Goal: Task Accomplishment & Management: Use online tool/utility

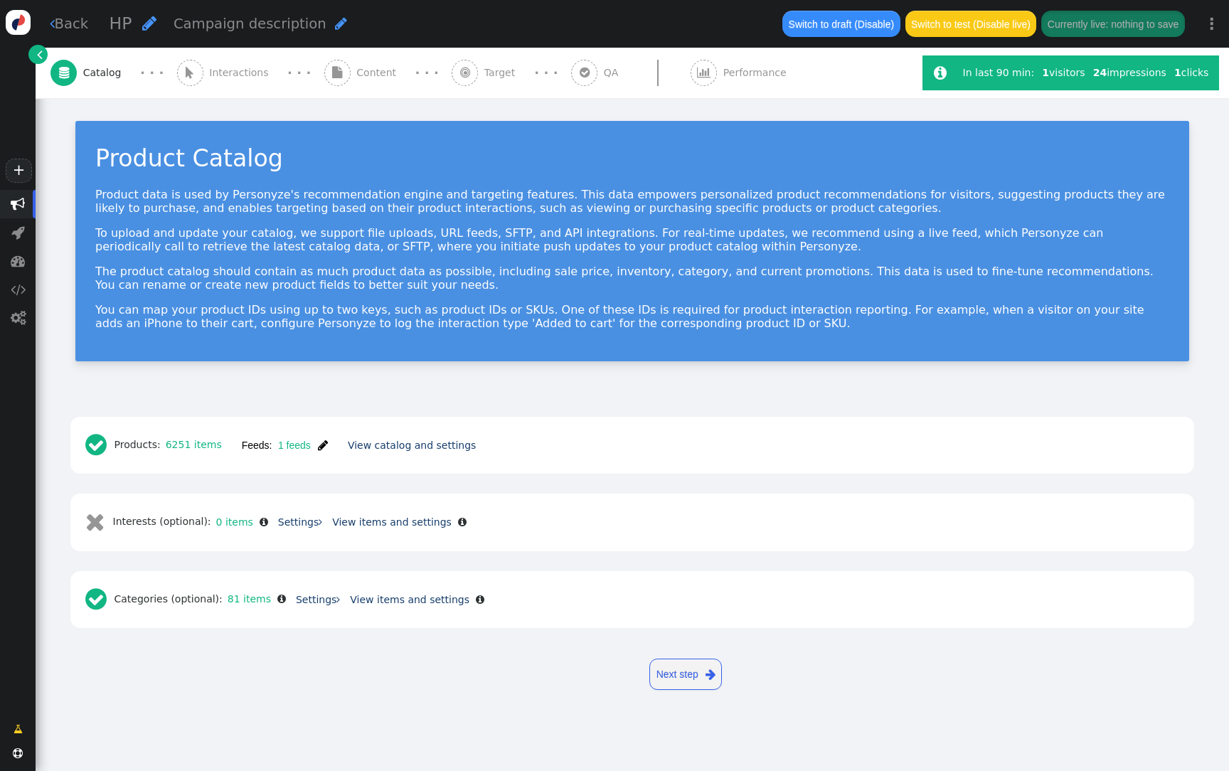
click at [373, 68] on span "Content" at bounding box center [379, 72] width 46 height 15
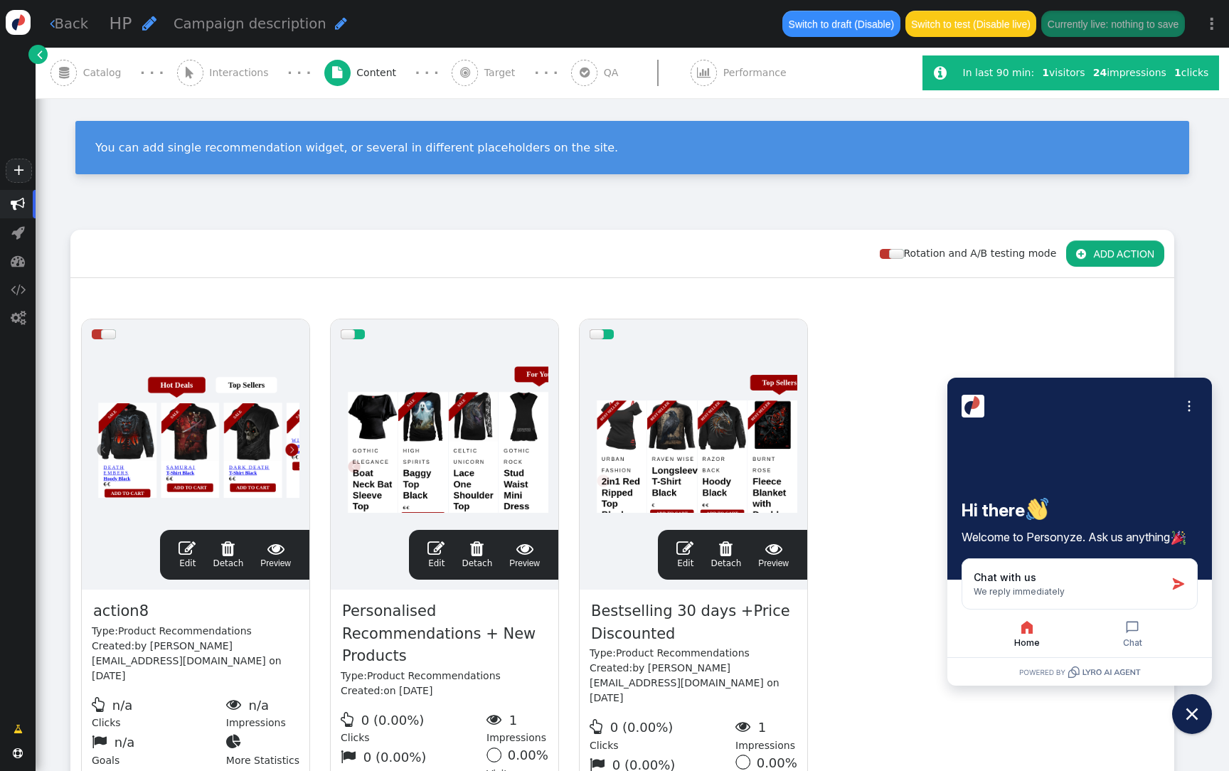
click at [657, 400] on div at bounding box center [694, 434] width 208 height 171
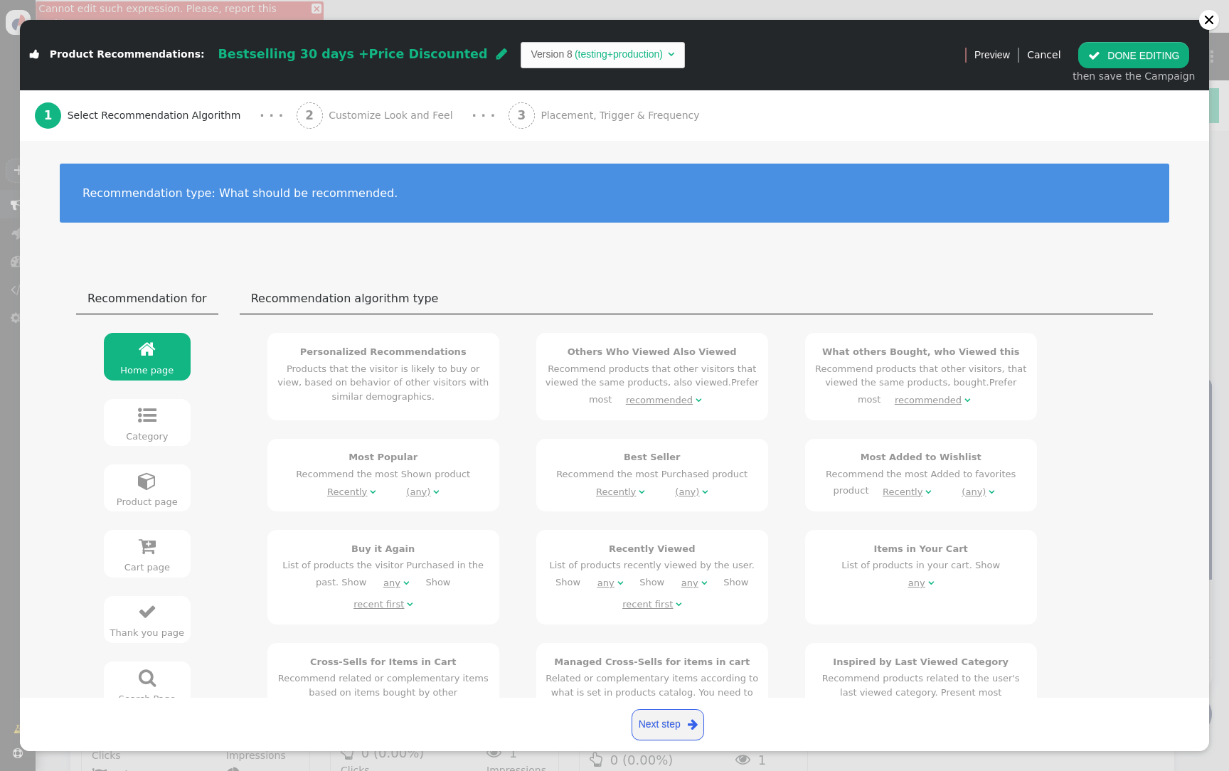
click at [562, 126] on div "3 Placement, Trigger & Frequency" at bounding box center [607, 115] width 197 height 51
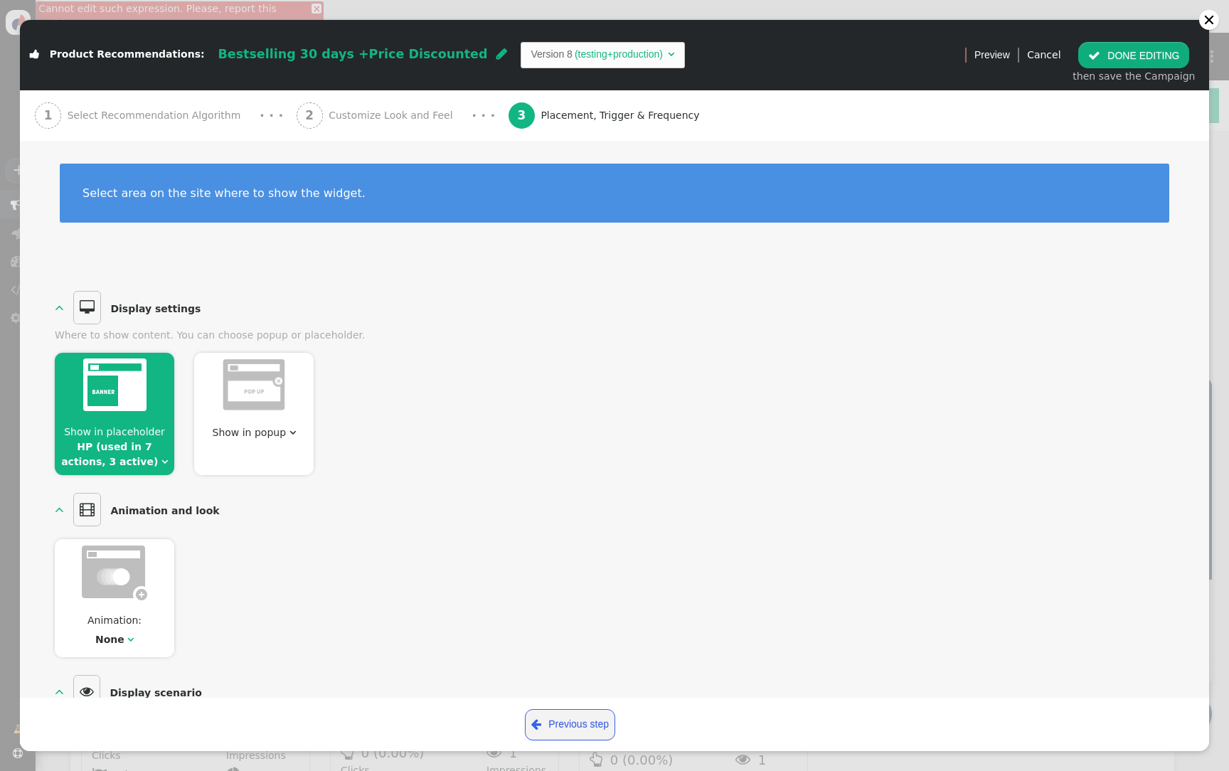
click at [146, 462] on span "Show in placeholder HP (used in 7 actions, 3 active) " at bounding box center [115, 447] width 120 height 45
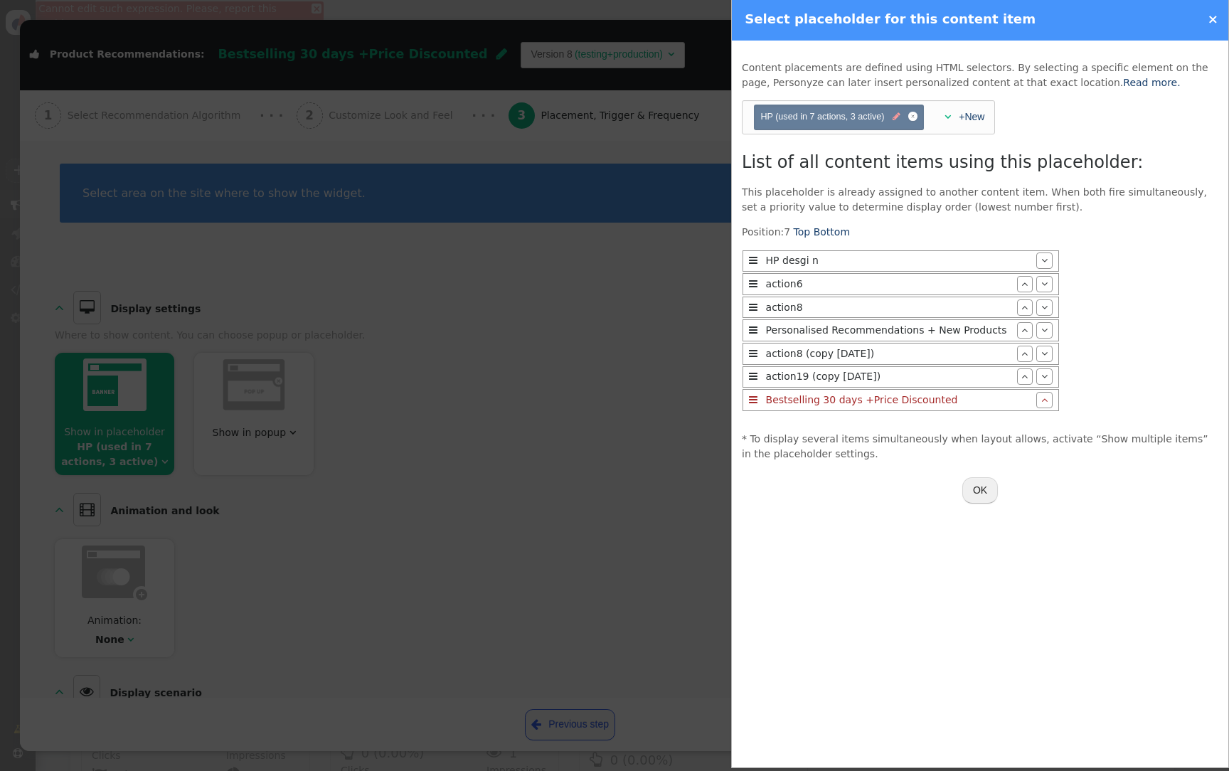
click at [898, 115] on span "" at bounding box center [897, 117] width 8 height 14
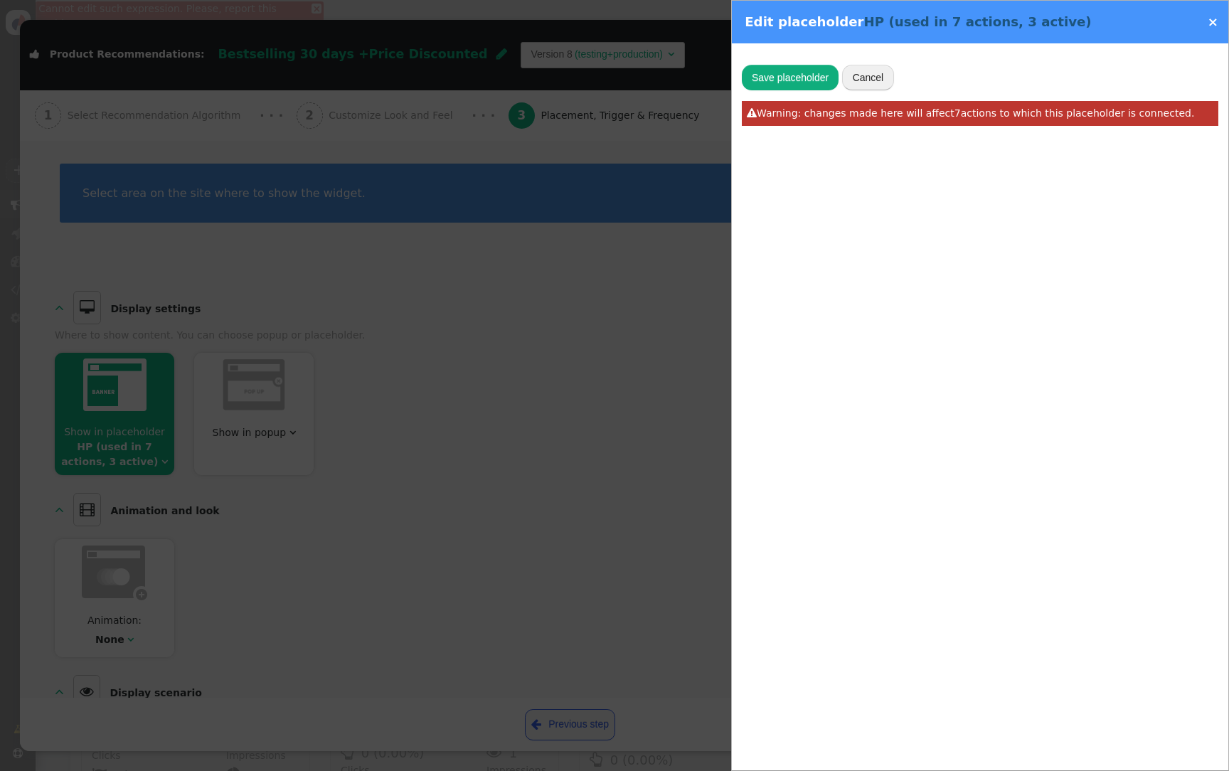
type input "3"
type input "HP"
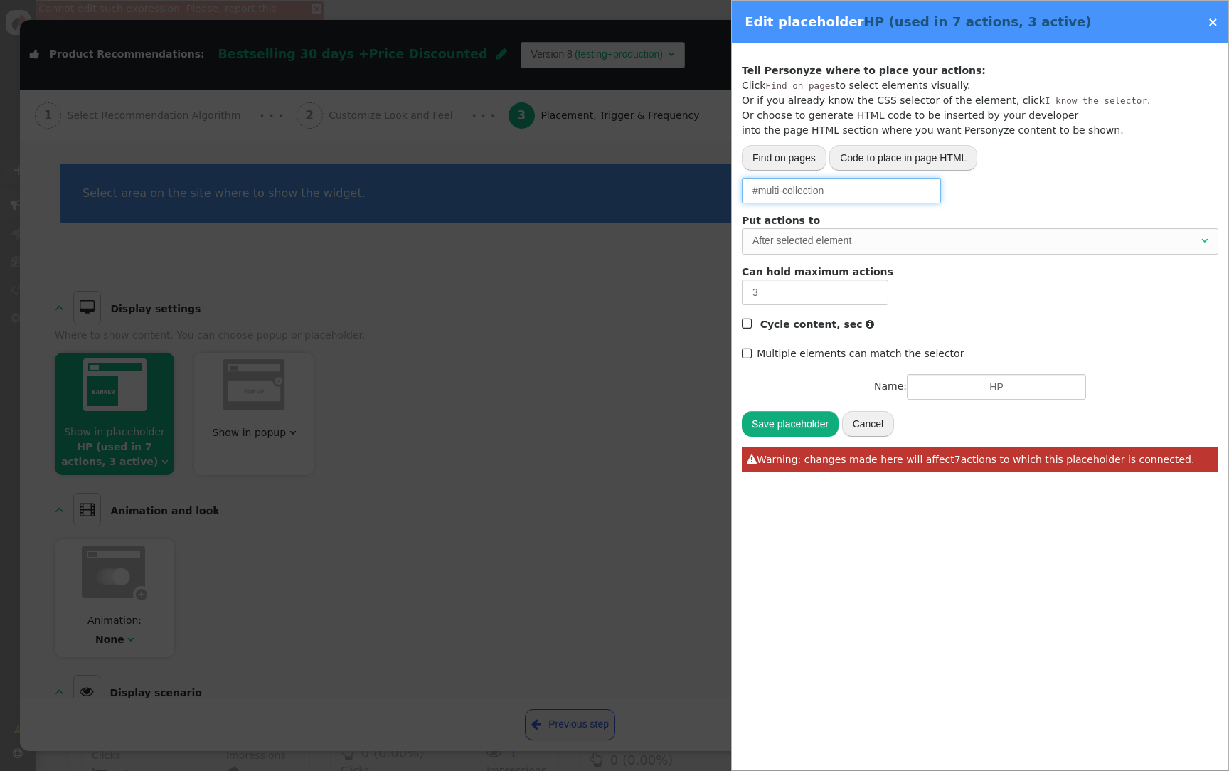
click at [849, 196] on input "#multi-collection" at bounding box center [841, 191] width 199 height 26
paste input "hp-personzye-slider"
click at [802, 243] on div "After selected element" at bounding box center [976, 240] width 446 height 15
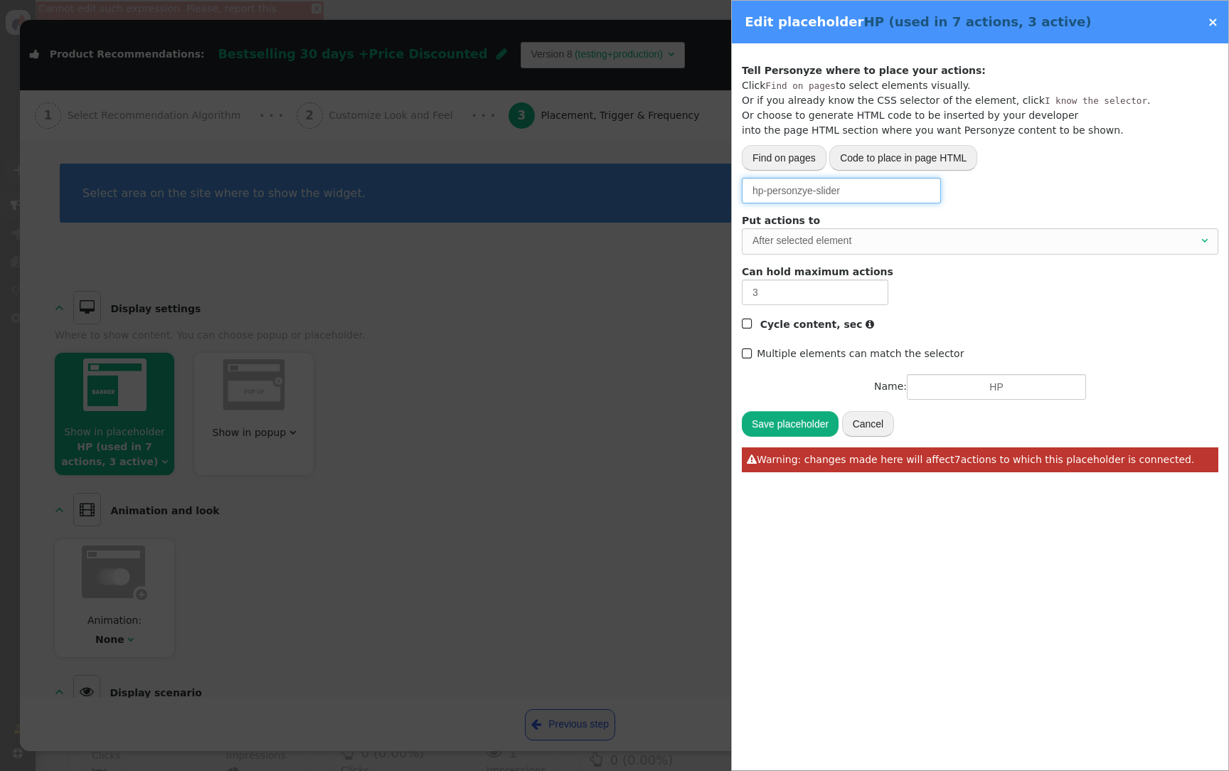
type input "hp-personzye-slider"
click at [797, 425] on button "Save placeholder" at bounding box center [790, 424] width 97 height 26
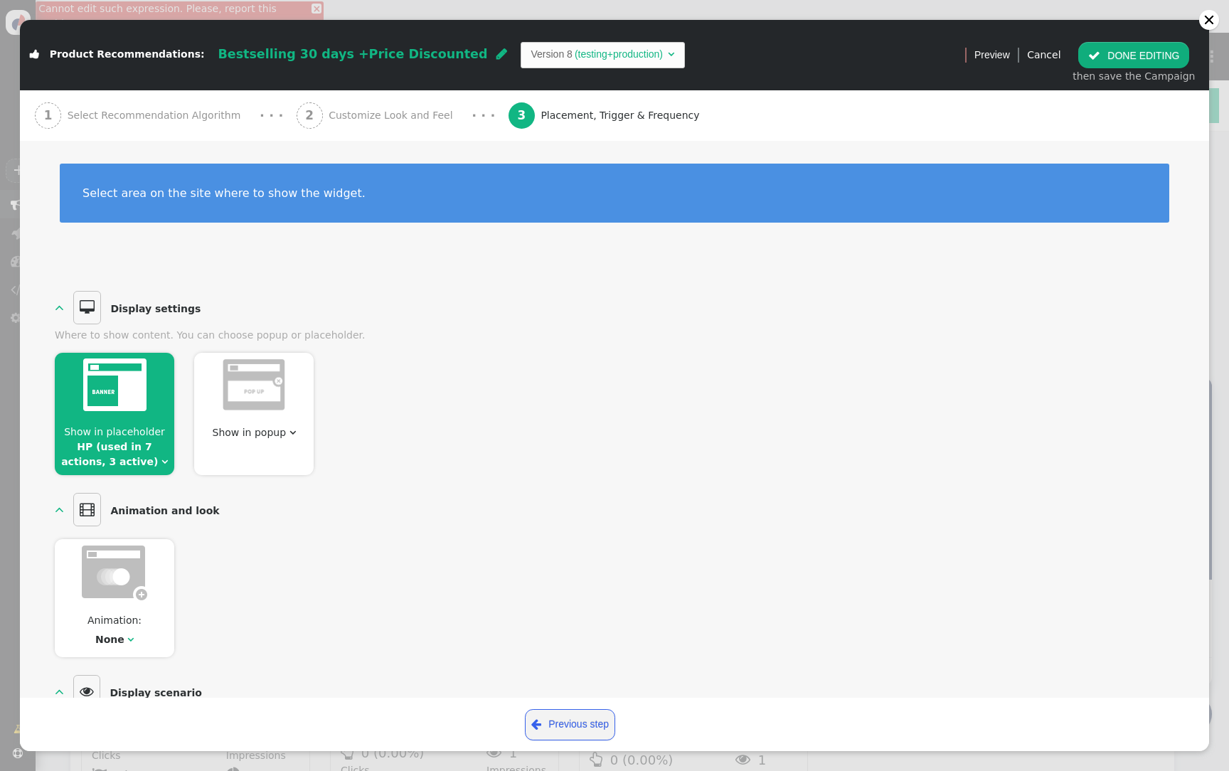
click at [161, 462] on span "" at bounding box center [164, 462] width 6 height 10
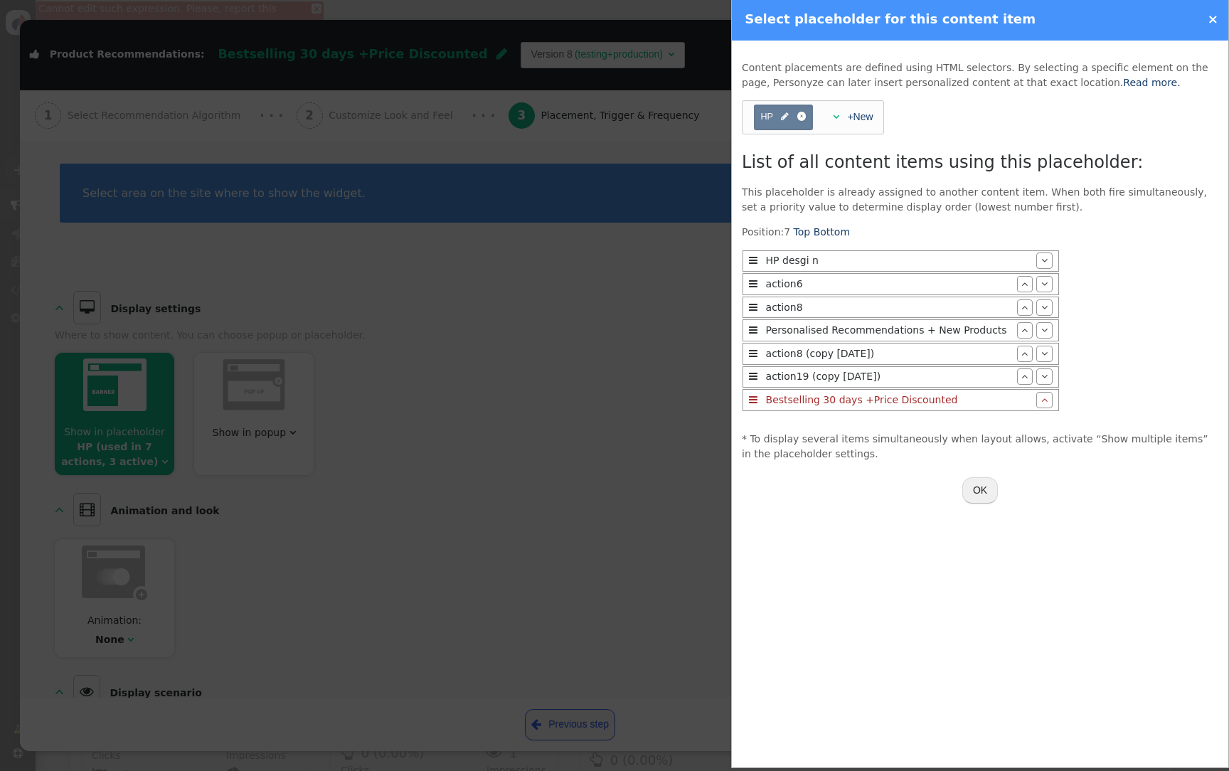
click at [781, 114] on span "" at bounding box center [785, 117] width 8 height 14
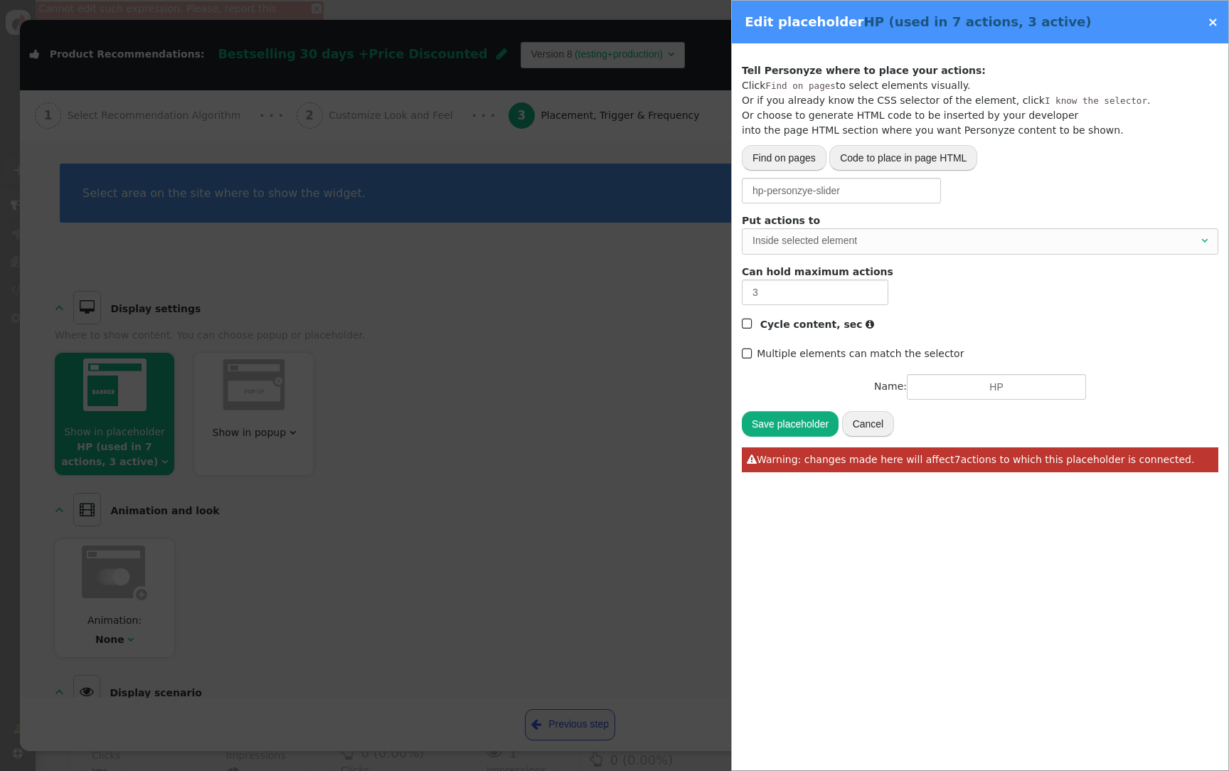
click at [648, 340] on div at bounding box center [614, 385] width 1229 height 771
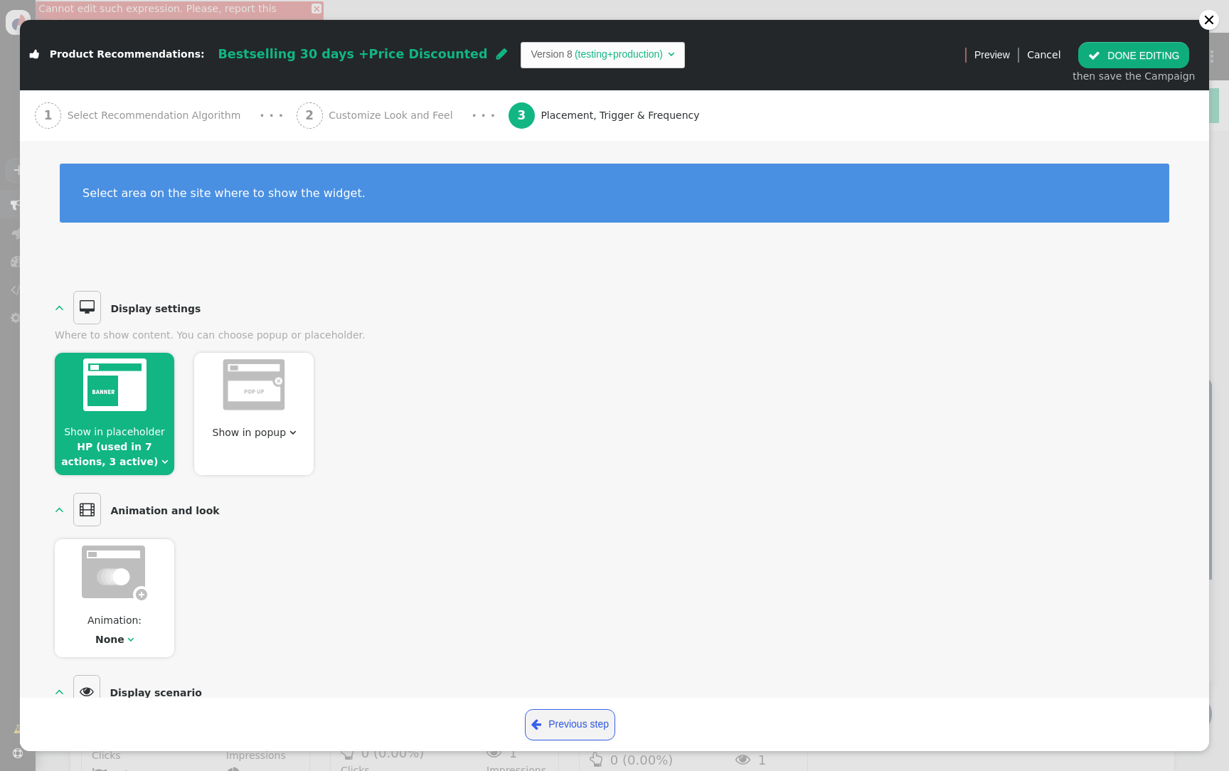
click at [1152, 62] on button " DONE EDITING" at bounding box center [1133, 55] width 111 height 26
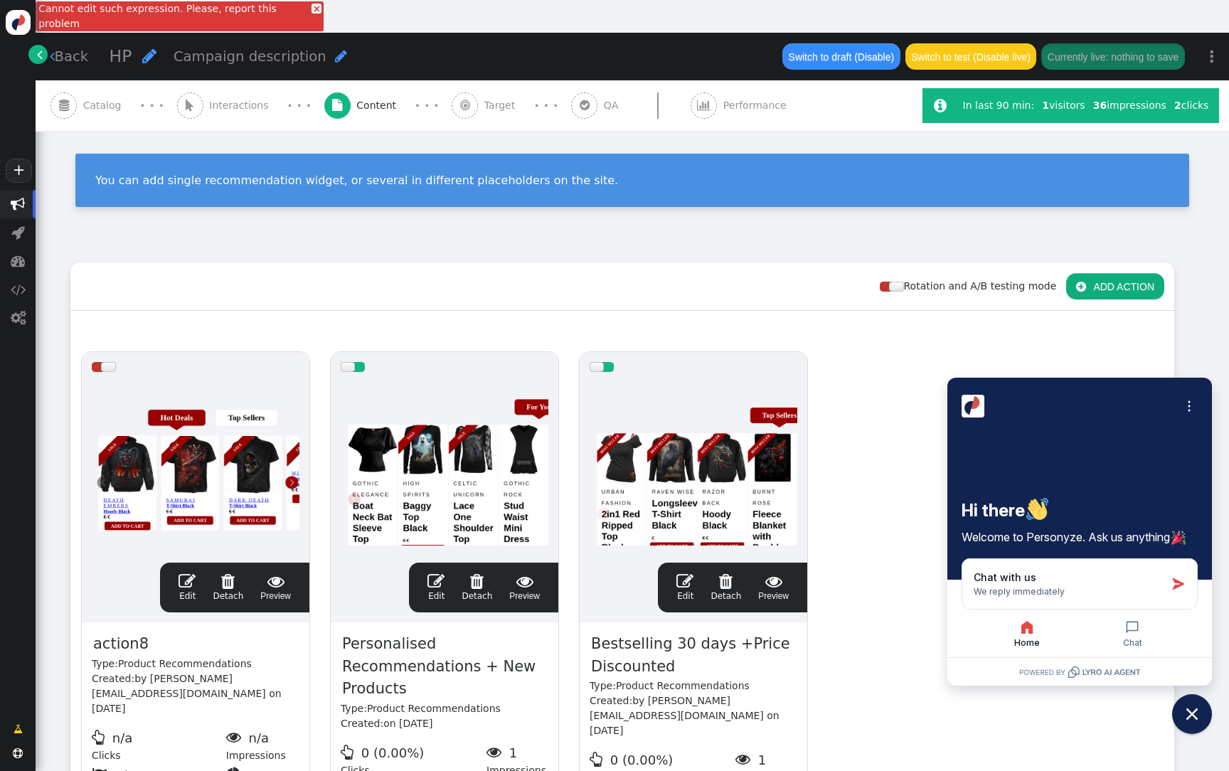
click at [312, 7] on link "×" at bounding box center [317, 9] width 10 height 10
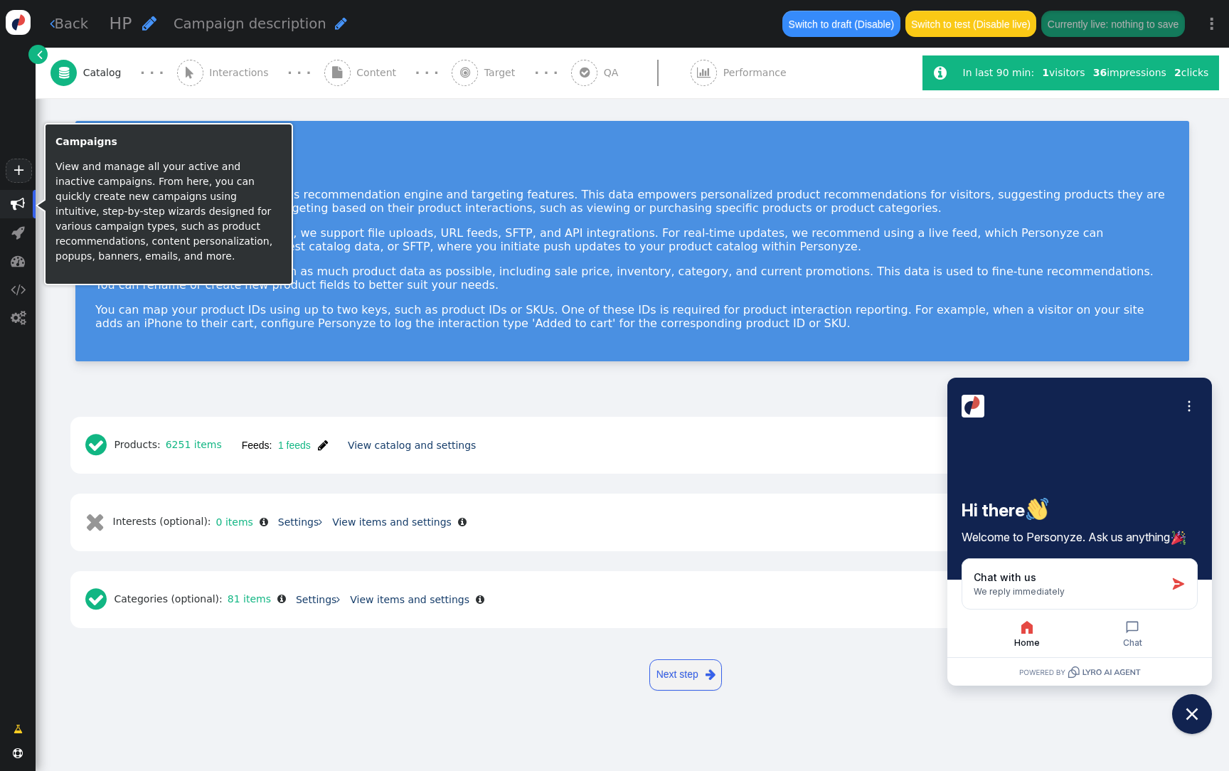
click at [25, 203] on span "" at bounding box center [18, 204] width 36 height 28
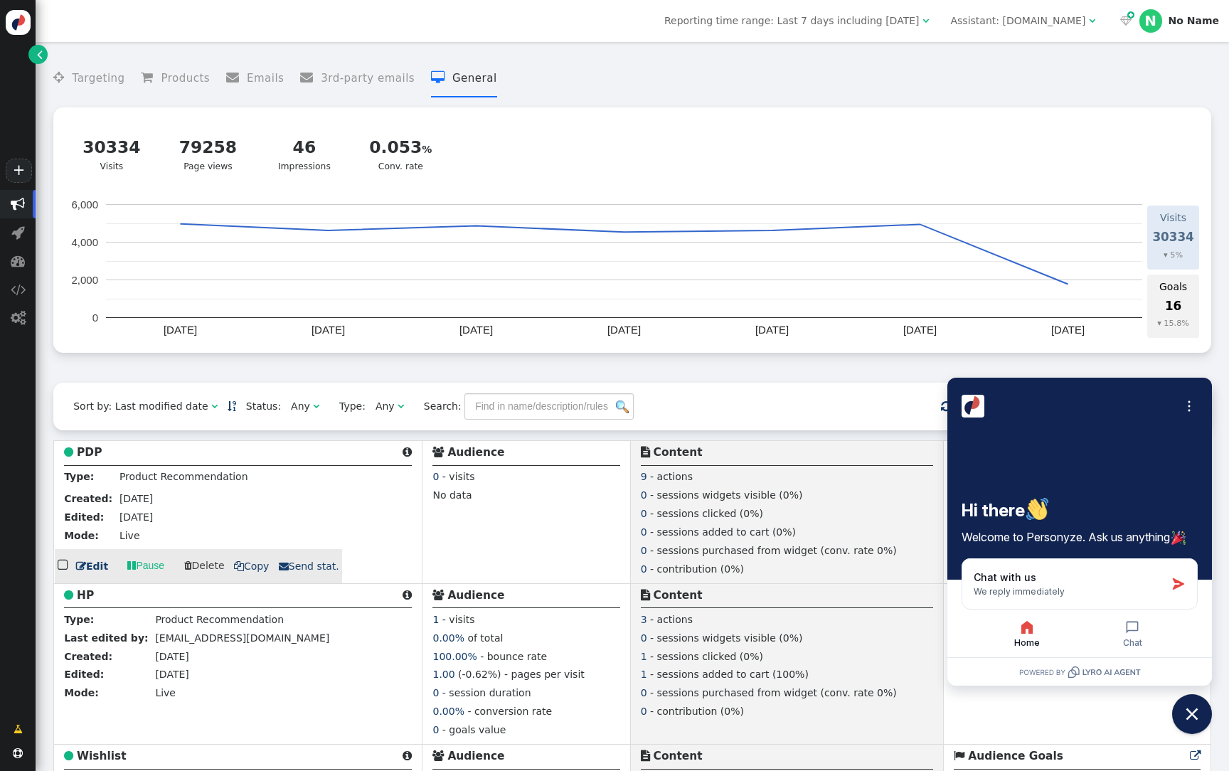
click at [90, 450] on b "PDP" at bounding box center [89, 452] width 25 height 13
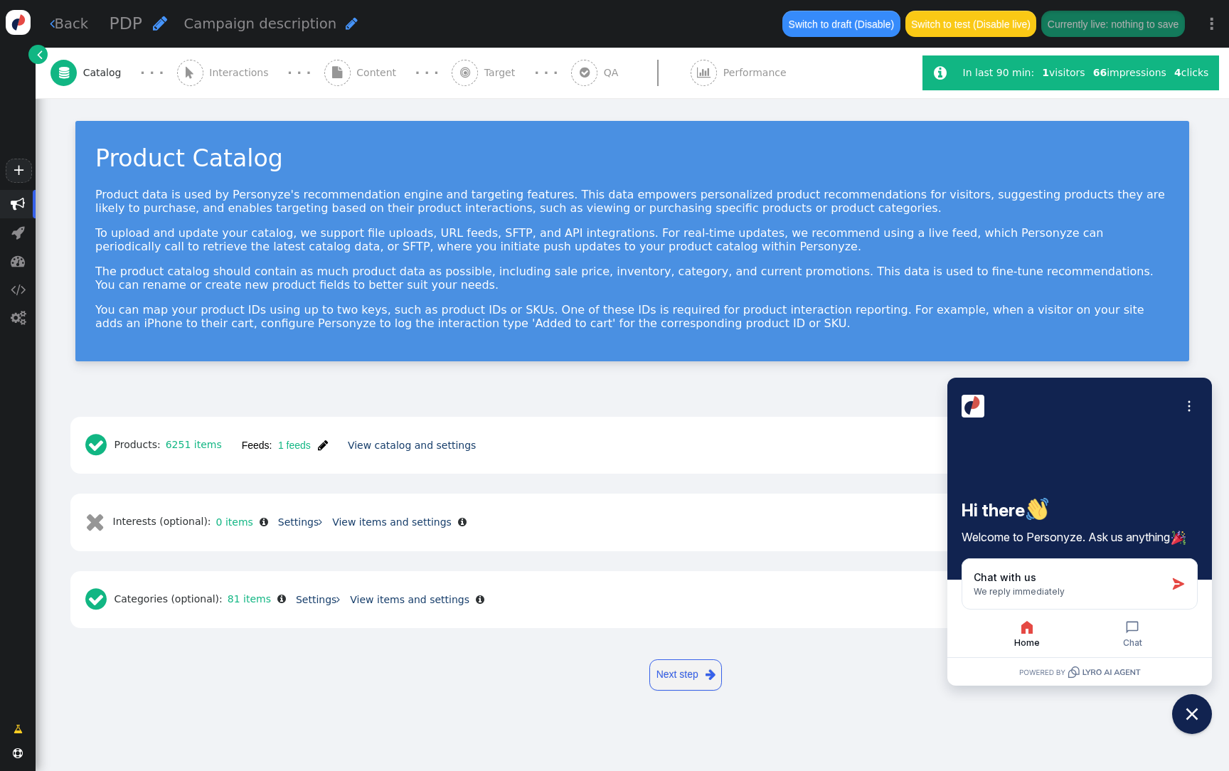
click at [356, 75] on span "Content" at bounding box center [379, 72] width 46 height 15
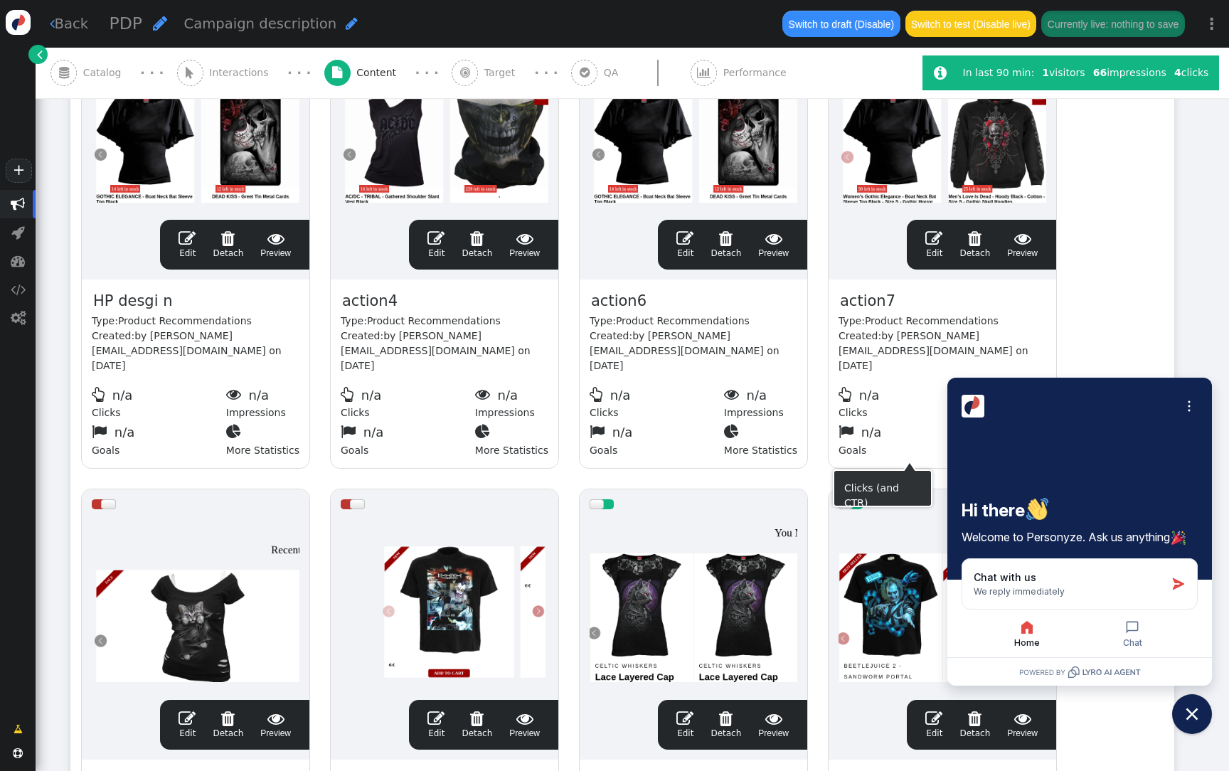
scroll to position [479, 0]
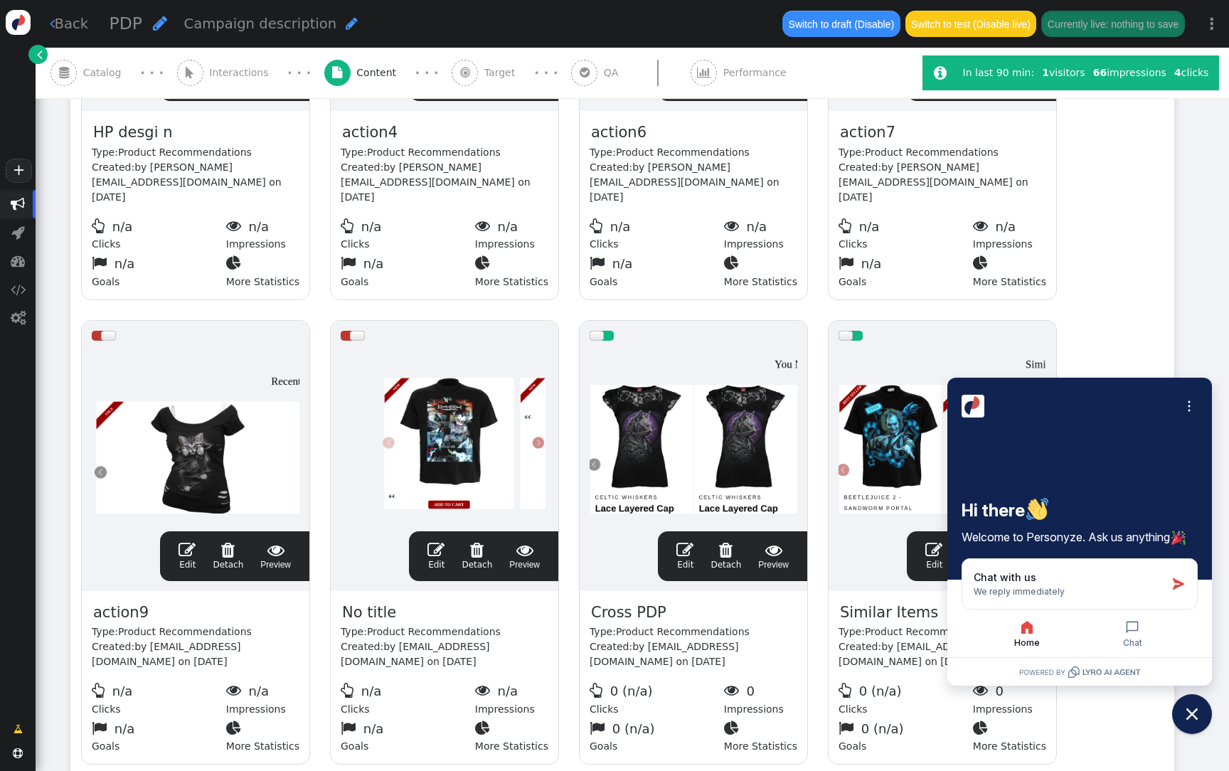
click at [718, 448] on div at bounding box center [694, 436] width 208 height 171
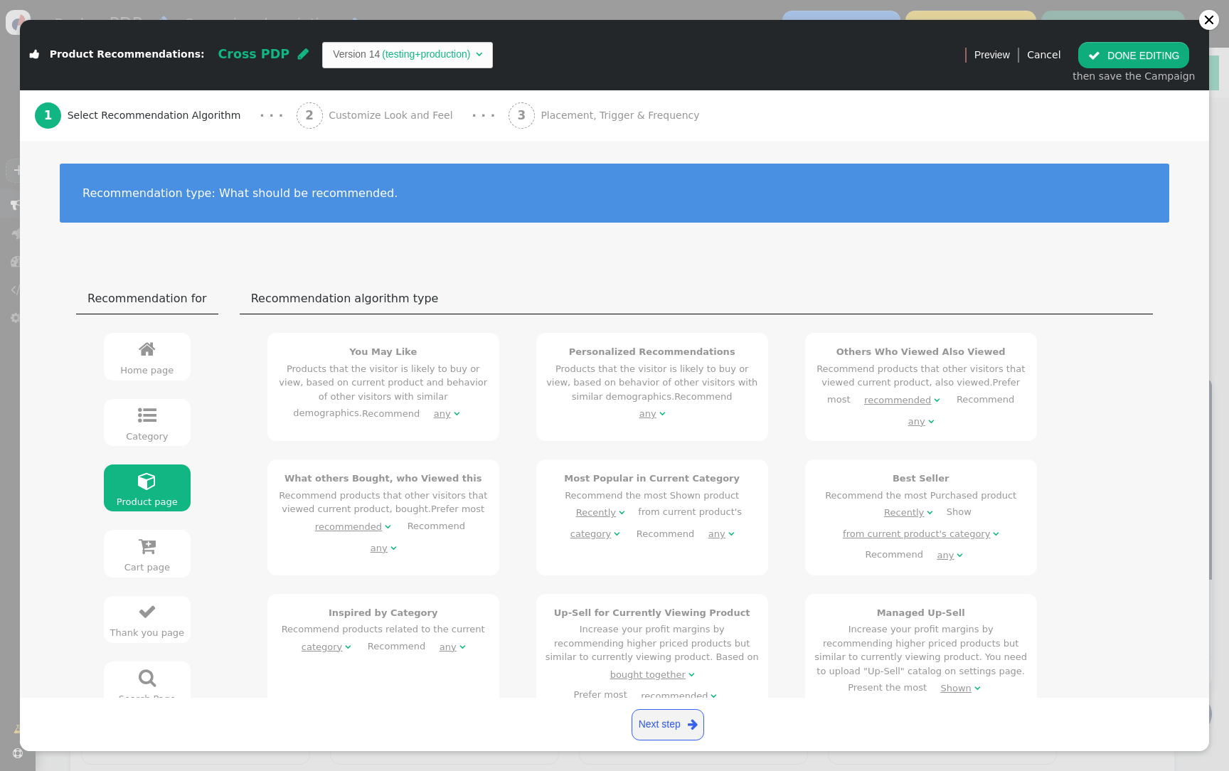
click at [527, 129] on div "3 Placement, Trigger & Frequency" at bounding box center [607, 115] width 197 height 51
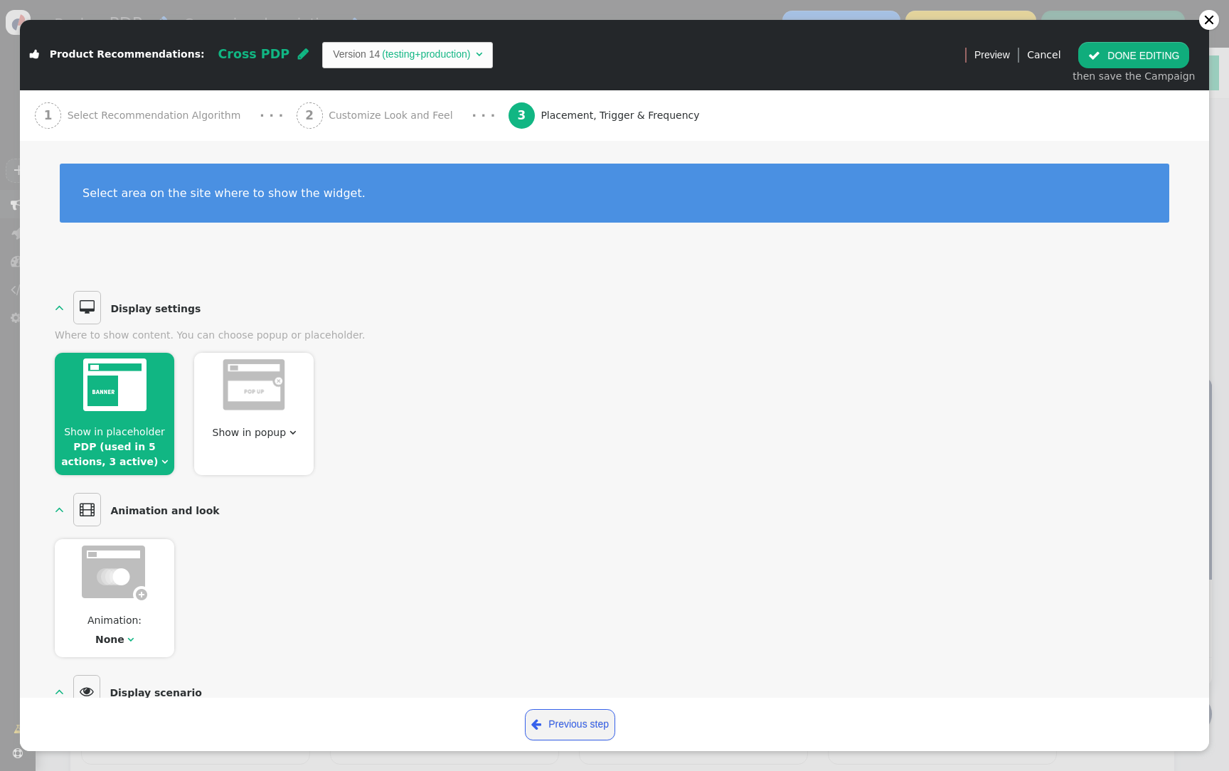
click at [115, 460] on link "PDP (used in 5 actions, 3 active)" at bounding box center [109, 454] width 97 height 26
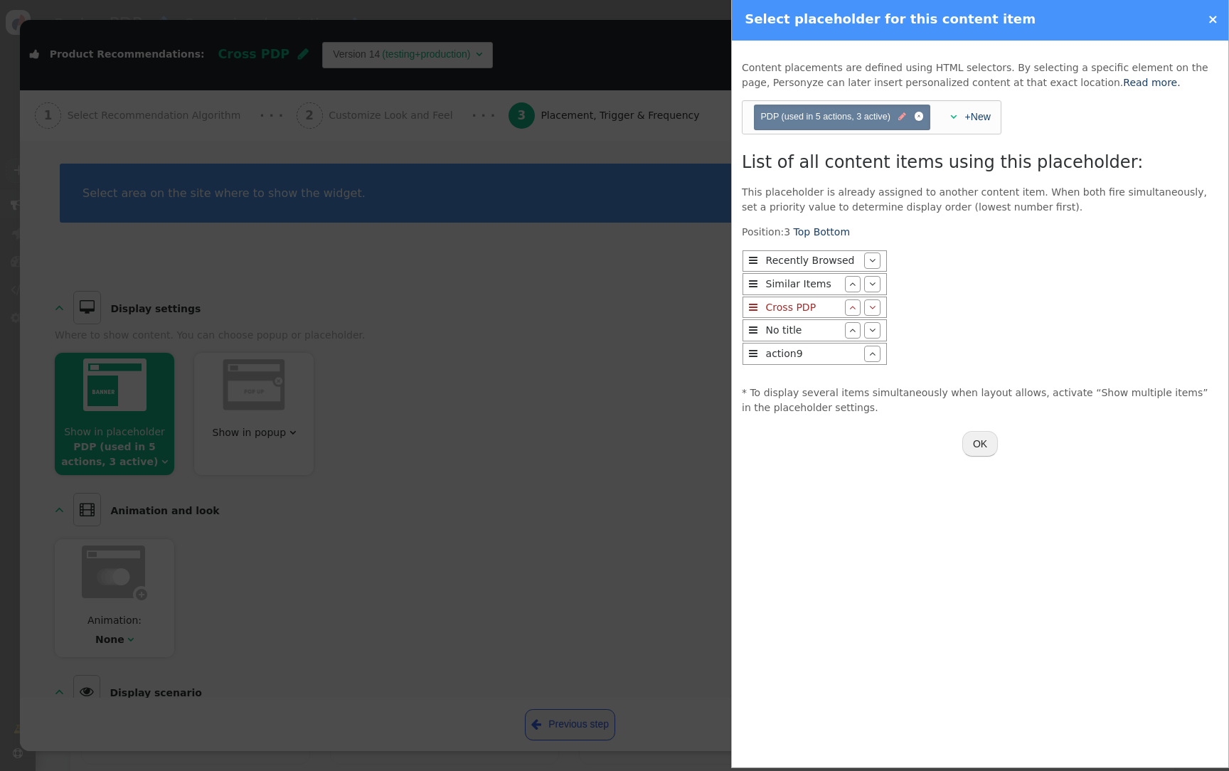
click at [902, 122] on span "" at bounding box center [902, 117] width 8 height 14
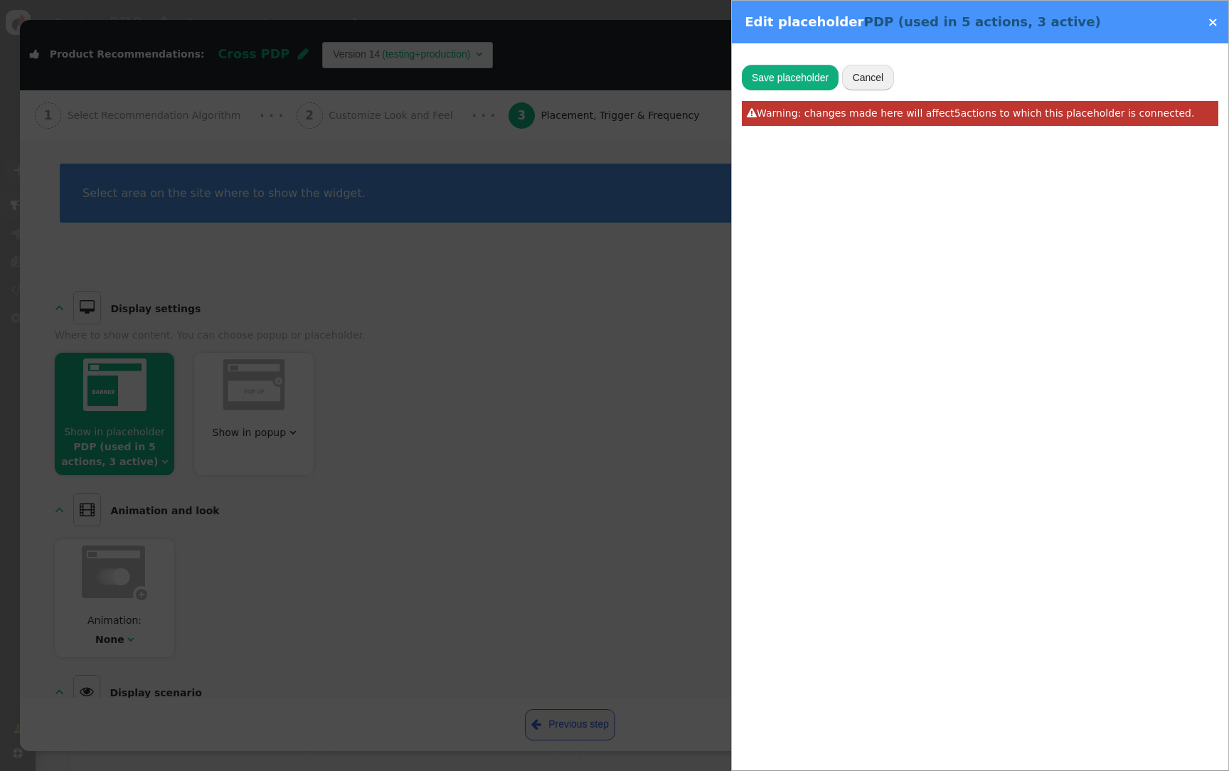
type input "pdp-personzye-slider"
type input "5"
type input "PDP"
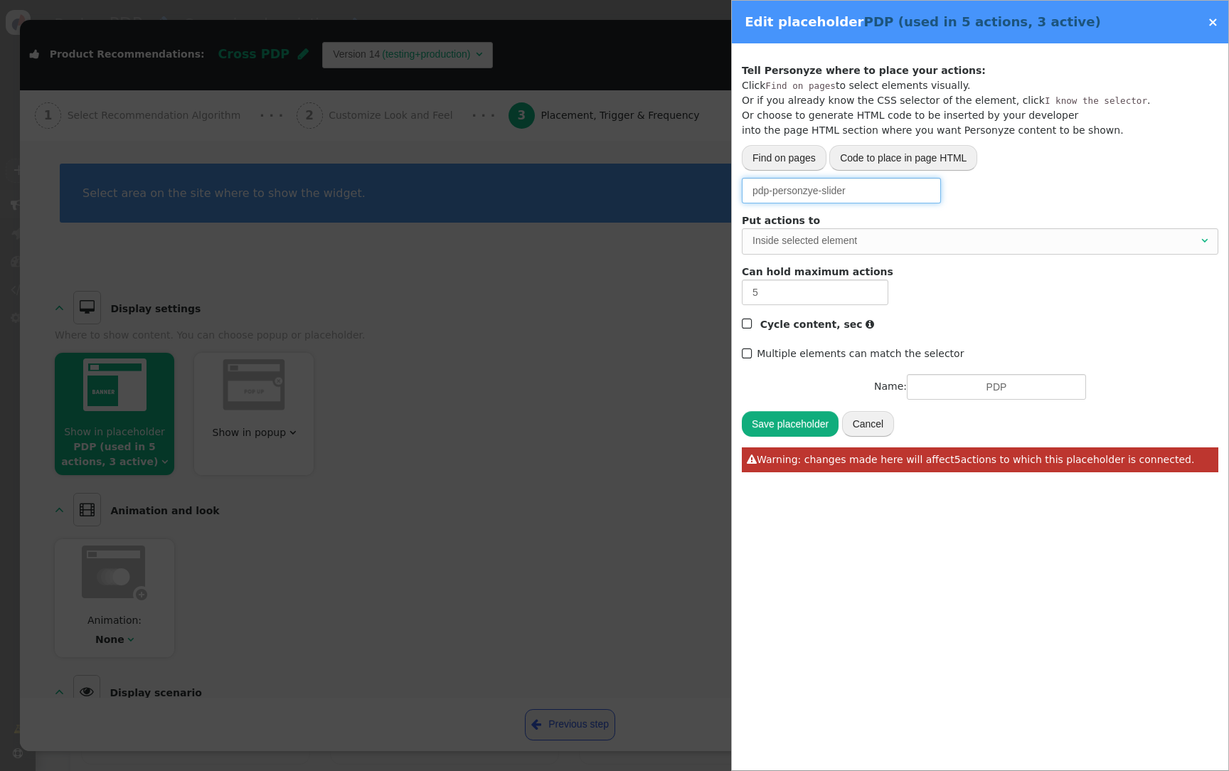
click at [867, 198] on input "pdp-personzye-slider" at bounding box center [841, 191] width 199 height 26
click at [782, 201] on input "pdp-personzye-slider" at bounding box center [841, 191] width 199 height 26
click at [617, 452] on div at bounding box center [614, 385] width 1229 height 771
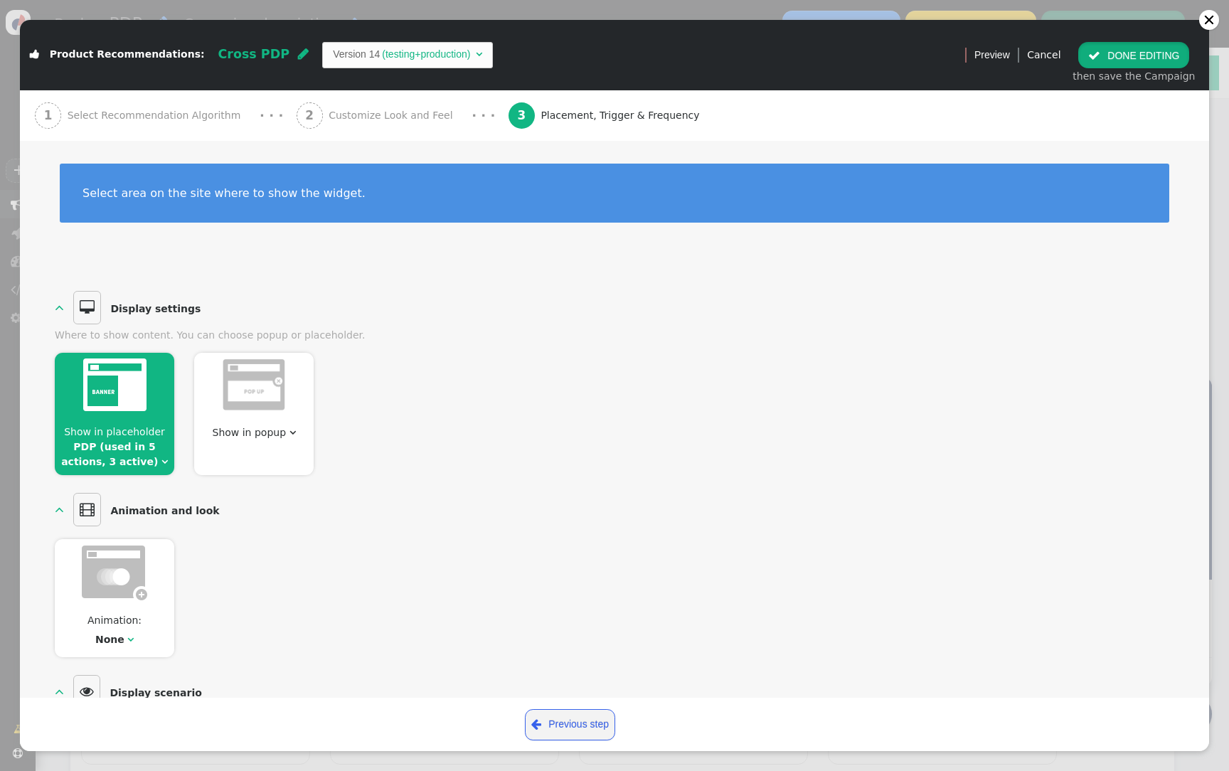
click at [1167, 63] on button " DONE EDITING" at bounding box center [1133, 55] width 111 height 26
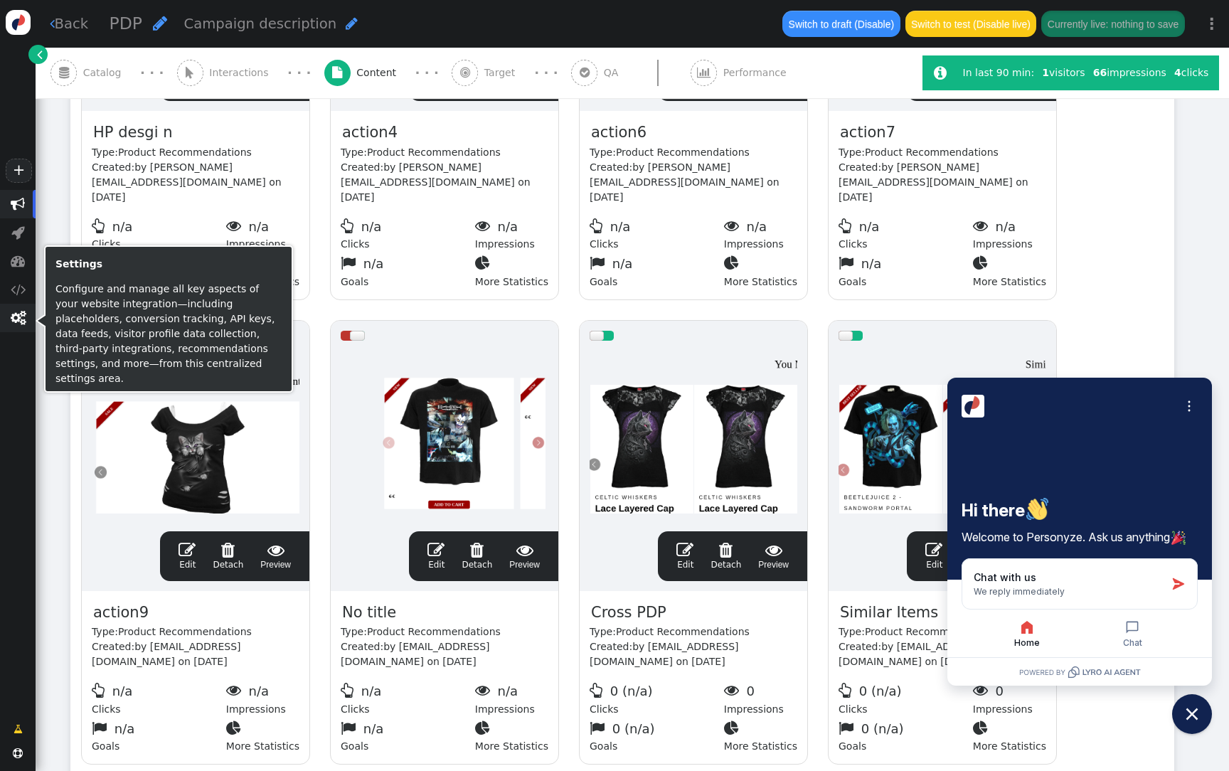
click at [29, 324] on span "" at bounding box center [18, 318] width 36 height 28
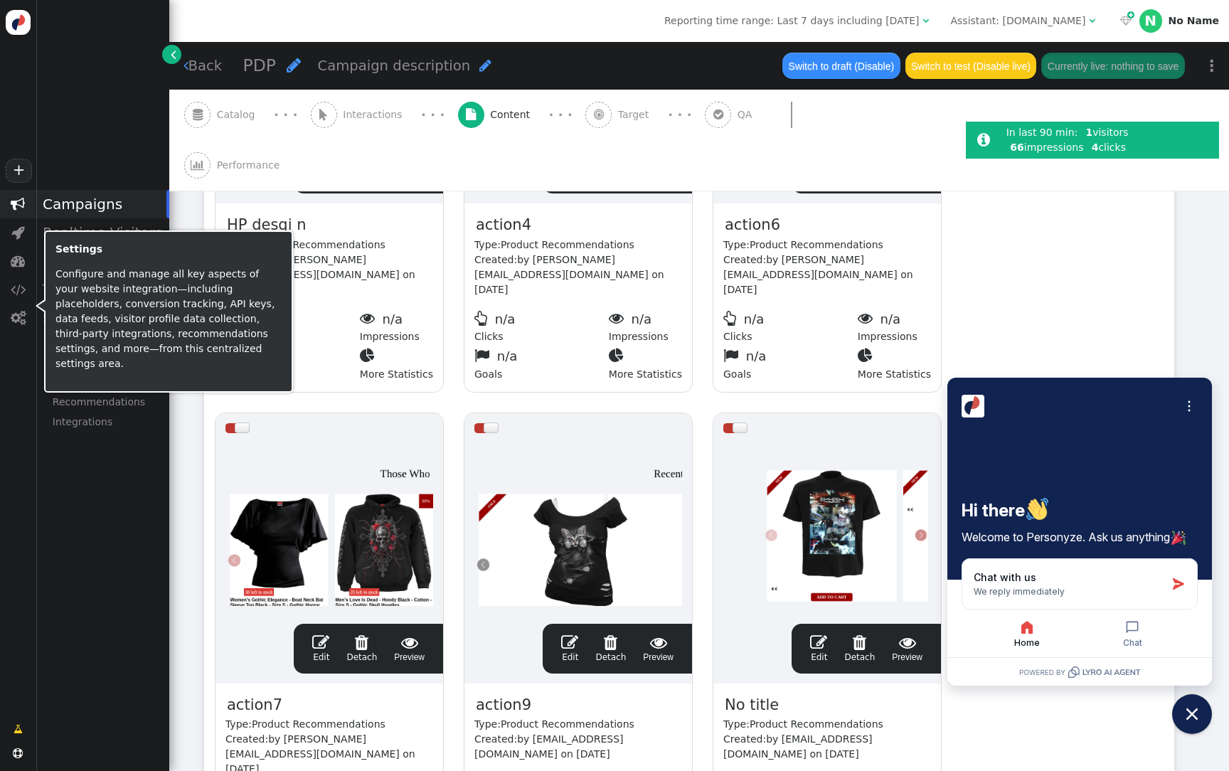
scroll to position [529, 0]
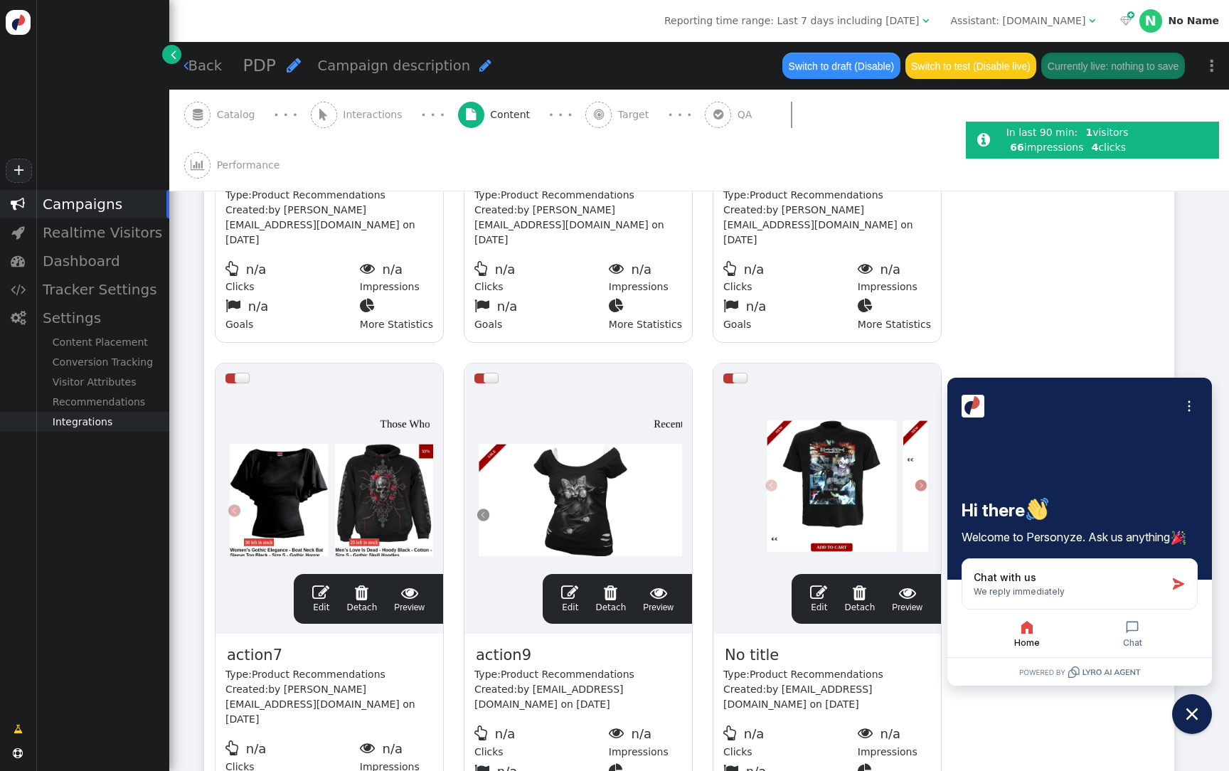
click at [116, 426] on div "Integrations" at bounding box center [103, 422] width 134 height 20
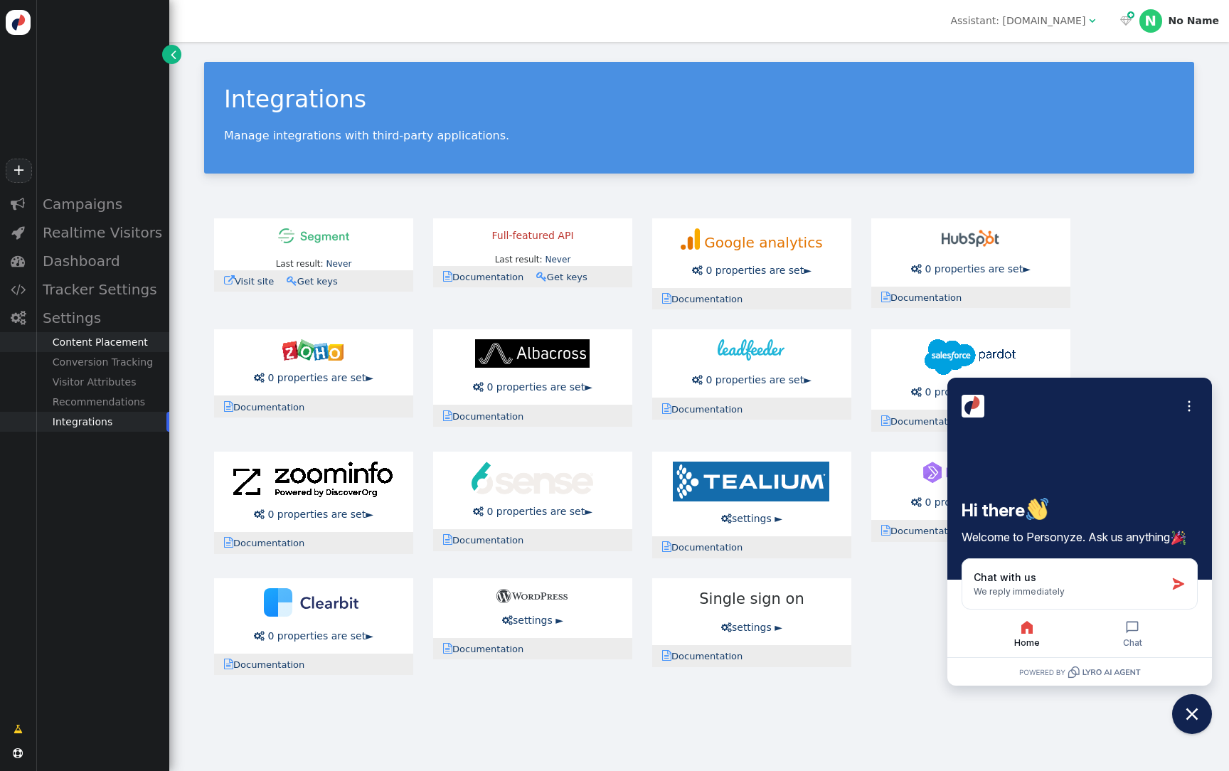
click at [117, 343] on div "Content Placement" at bounding box center [103, 342] width 134 height 20
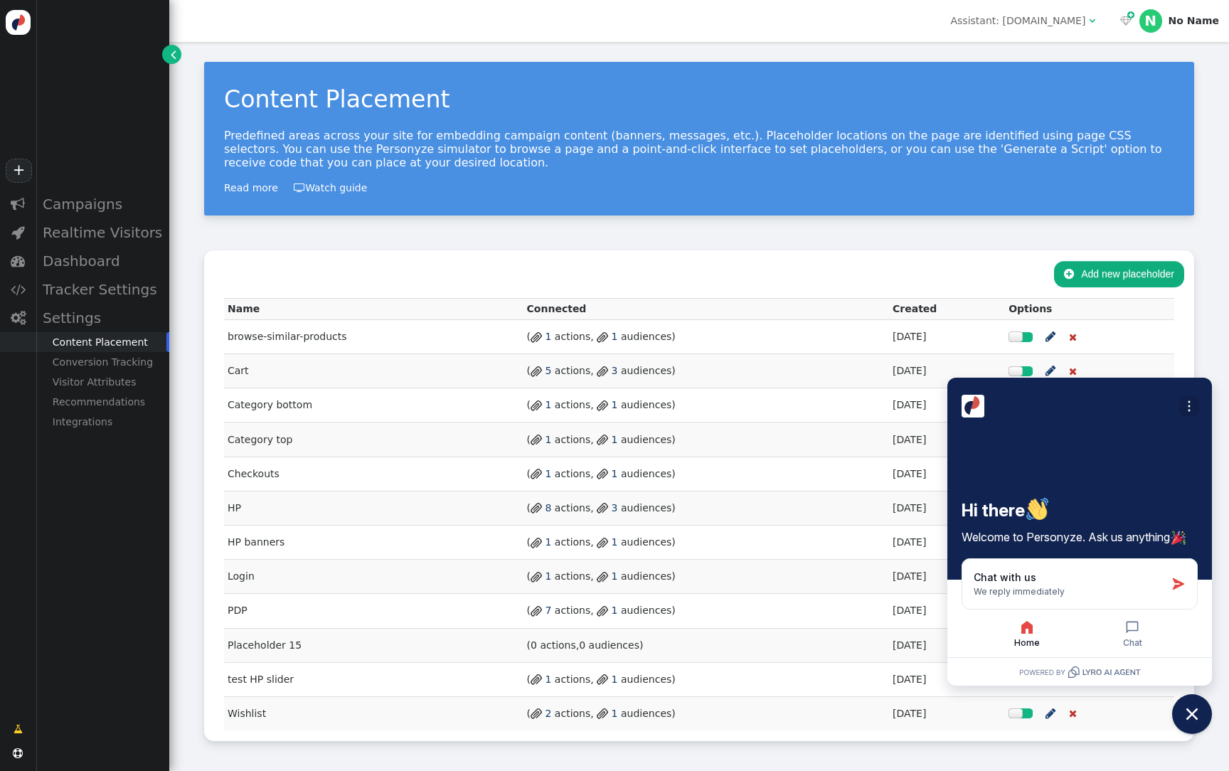
click at [1196, 409] on icon "Open options" at bounding box center [1189, 406] width 14 height 14
drag, startPoint x: 1184, startPoint y: 407, endPoint x: 1155, endPoint y: 402, distance: 29.6
click at [1155, 402] on div "Close options Turn off notifications" at bounding box center [1080, 406] width 236 height 28
click at [1185, 406] on icon "Close options" at bounding box center [1189, 406] width 14 height 14
click at [1171, 407] on div "Open options" at bounding box center [1080, 406] width 236 height 28
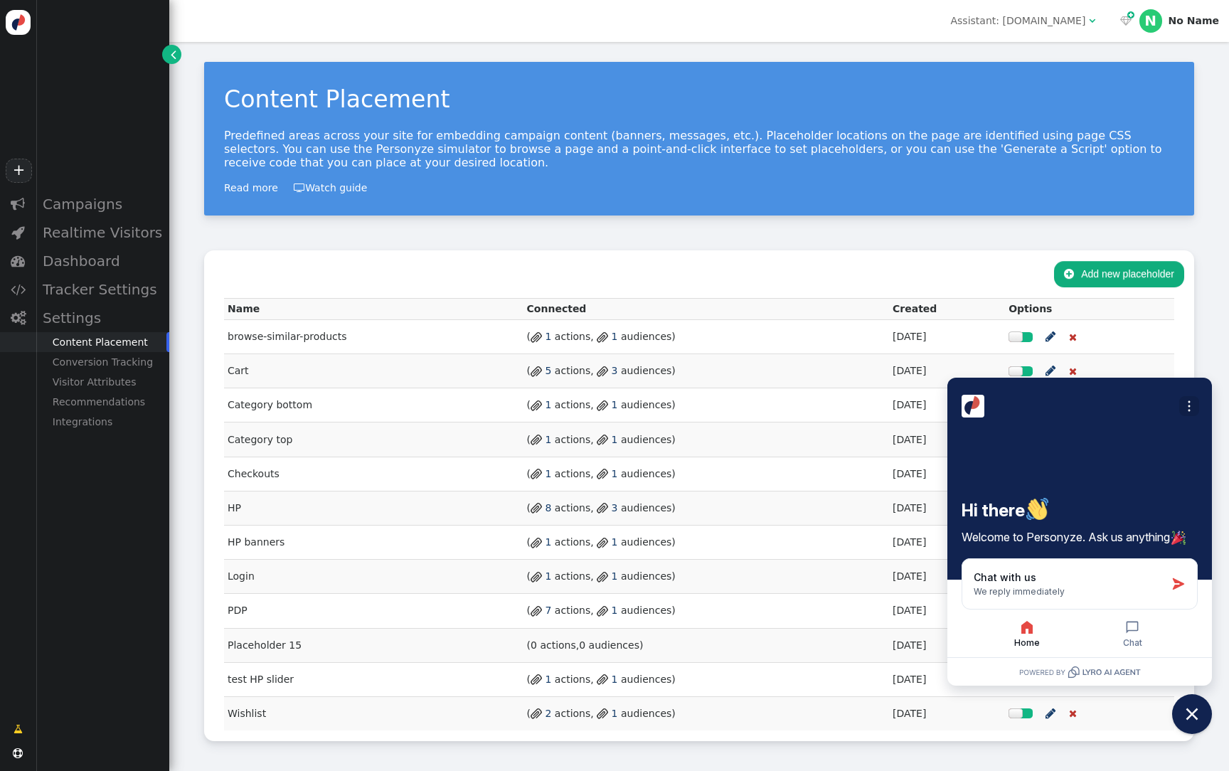
click at [1183, 403] on icon "Open options" at bounding box center [1189, 406] width 14 height 14
click at [1206, 709] on button "Close chat widget" at bounding box center [1192, 714] width 44 height 44
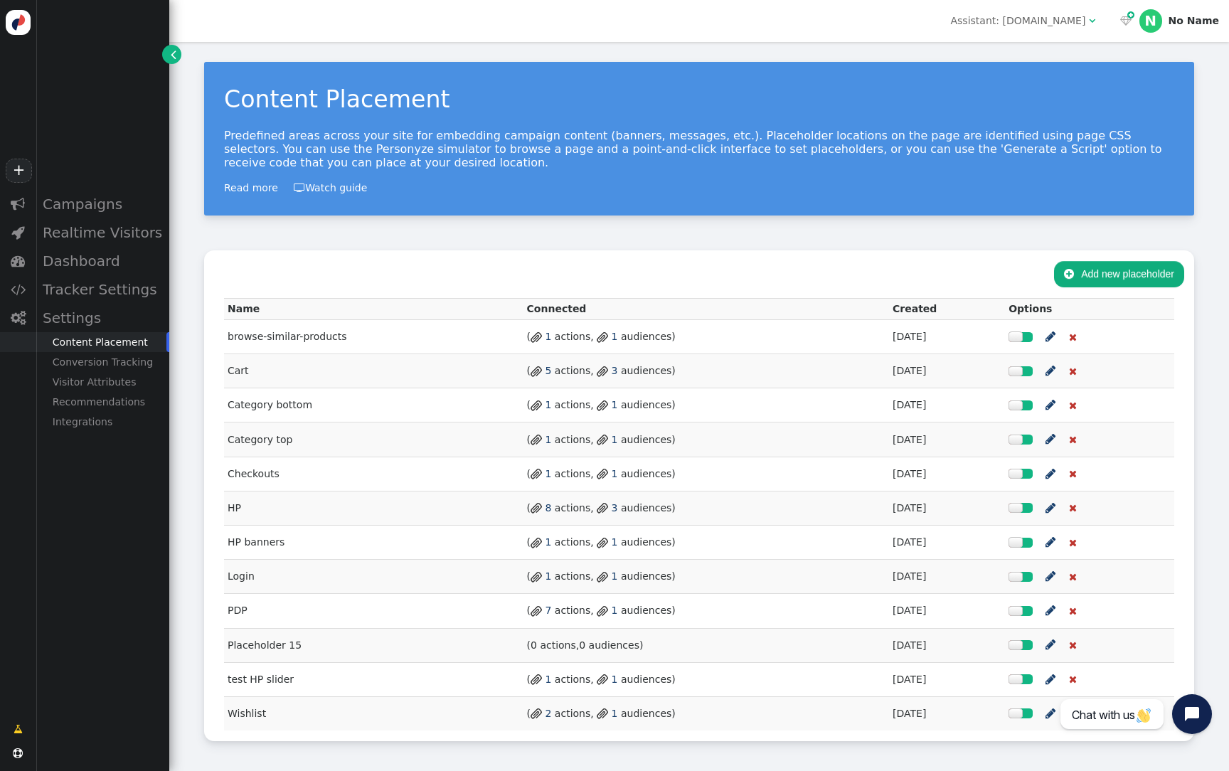
click at [1049, 506] on span "" at bounding box center [1051, 508] width 10 height 18
